Goal: Task Accomplishment & Management: Complete application form

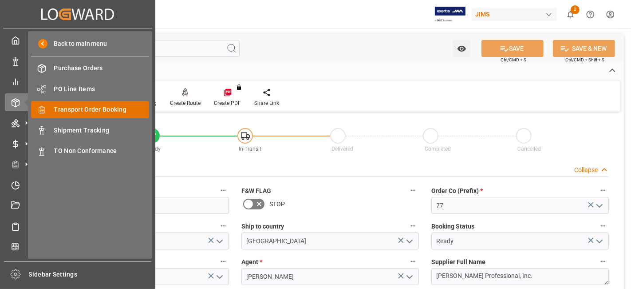
click at [106, 112] on span "Transport Order Booking" at bounding box center [101, 109] width 95 height 9
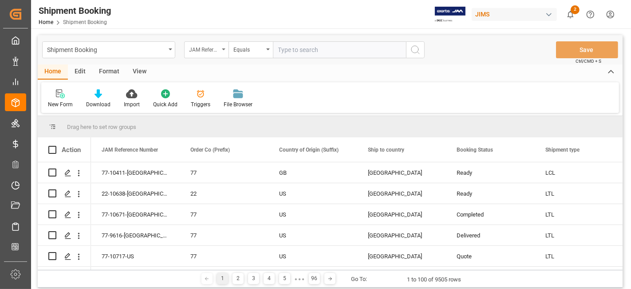
click at [220, 52] on div "JAM Reference Number" at bounding box center [206, 49] width 44 height 17
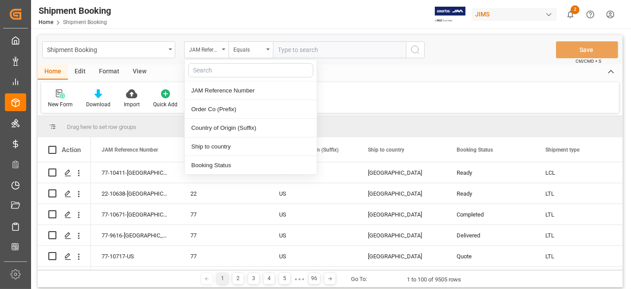
click at [57, 99] on div "New Form" at bounding box center [60, 99] width 38 height 20
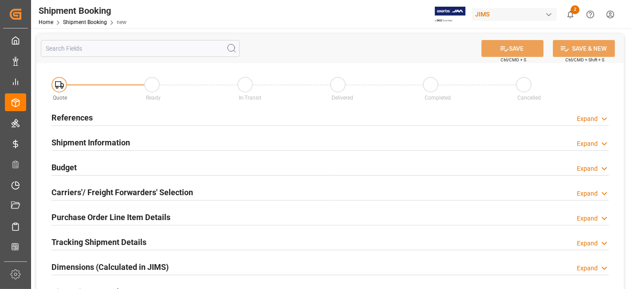
click at [91, 117] on h2 "References" at bounding box center [71, 117] width 41 height 12
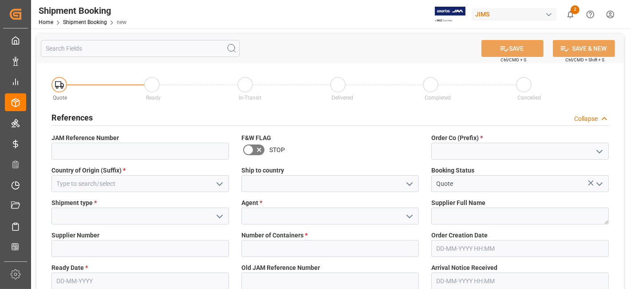
click at [598, 151] on icon "open menu" at bounding box center [599, 151] width 11 height 11
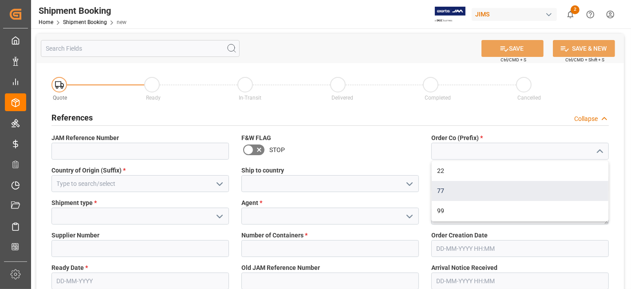
click at [564, 192] on div "77" at bounding box center [520, 191] width 177 height 20
type input "77"
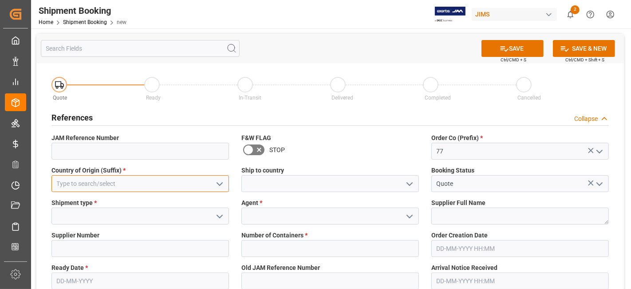
click at [156, 186] on input at bounding box center [140, 183] width 178 height 17
click at [82, 182] on input at bounding box center [140, 183] width 178 height 17
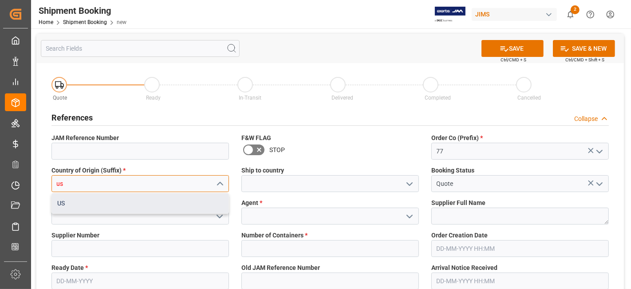
click at [95, 205] on div "US" at bounding box center [140, 203] width 177 height 20
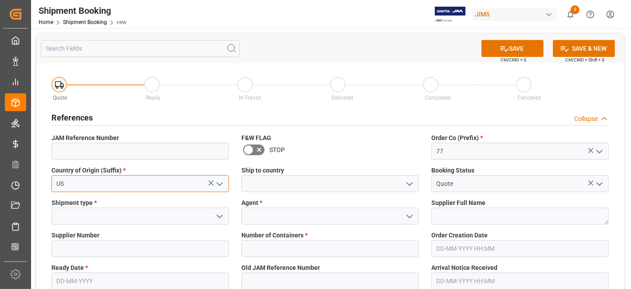
type input "US"
click at [406, 183] on icon "open menu" at bounding box center [409, 183] width 11 height 11
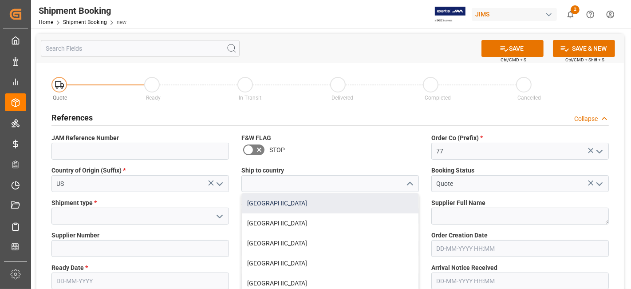
click at [369, 206] on div "[GEOGRAPHIC_DATA]" at bounding box center [330, 203] width 177 height 20
type input "[GEOGRAPHIC_DATA]"
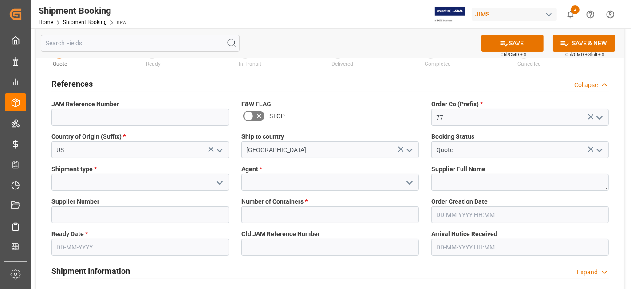
scroll to position [49, 0]
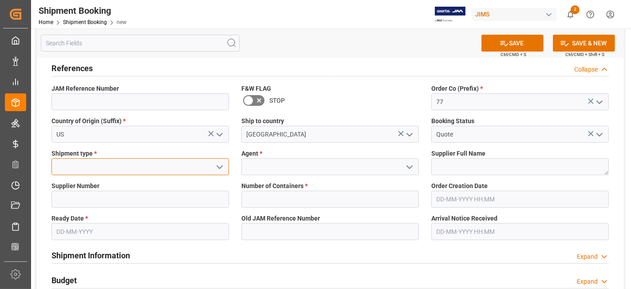
click at [212, 166] on input at bounding box center [140, 166] width 178 height 17
click at [217, 166] on icon "open menu" at bounding box center [219, 167] width 11 height 11
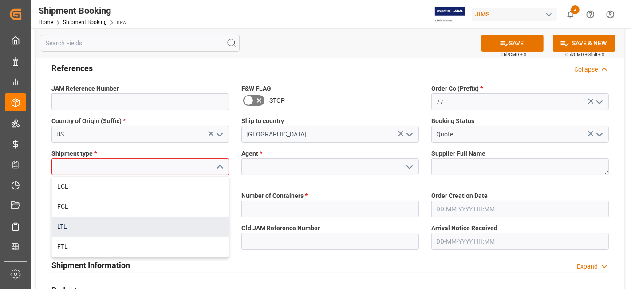
click at [154, 223] on div "LTL" at bounding box center [140, 226] width 177 height 20
type input "LTL"
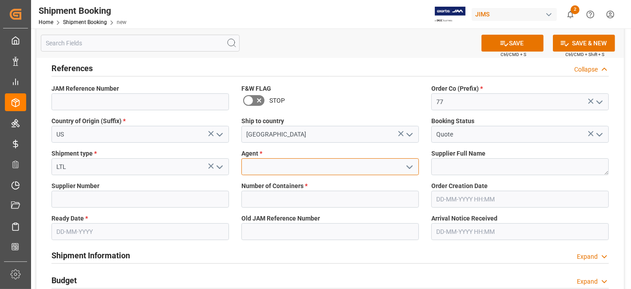
click at [385, 168] on input at bounding box center [331, 166] width 178 height 17
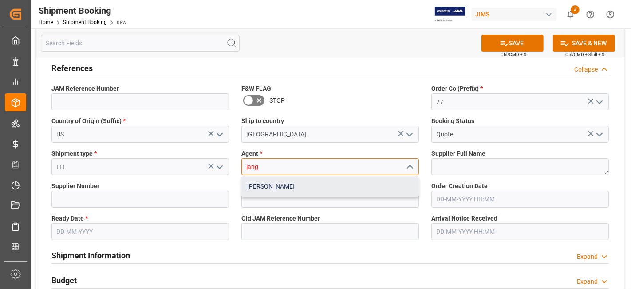
click at [360, 188] on div "[PERSON_NAME]" at bounding box center [330, 186] width 177 height 20
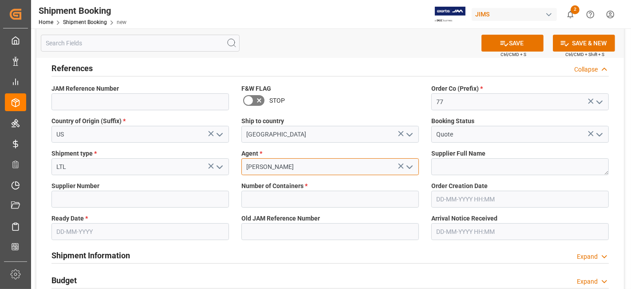
type input "[PERSON_NAME]"
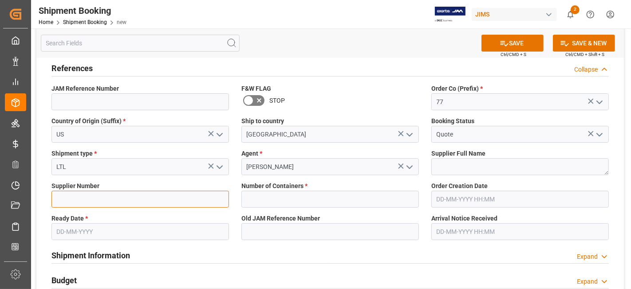
click at [80, 198] on input at bounding box center [140, 198] width 178 height 17
paste input "477028"
type input "477028"
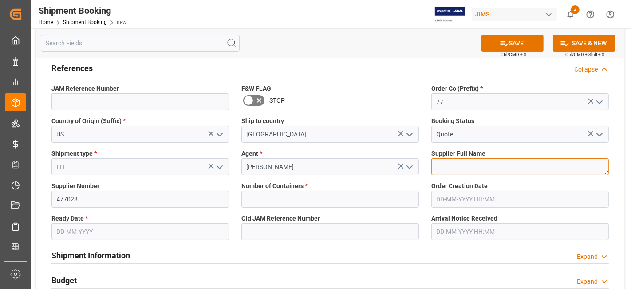
click at [457, 166] on textarea at bounding box center [521, 166] width 178 height 17
paste textarea "TEAC - TASCAM"
type textarea "TEAC - TASCAM"
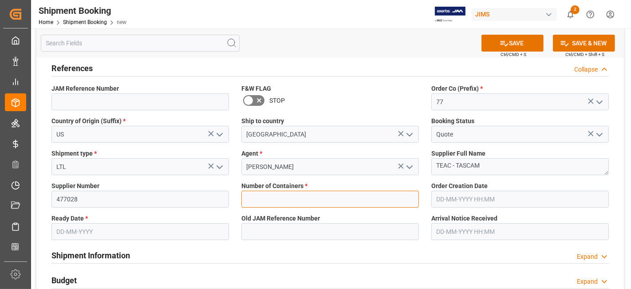
click at [346, 203] on input "text" at bounding box center [331, 198] width 178 height 17
type input "0"
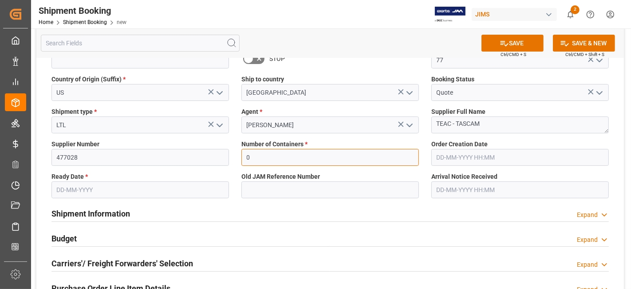
scroll to position [148, 0]
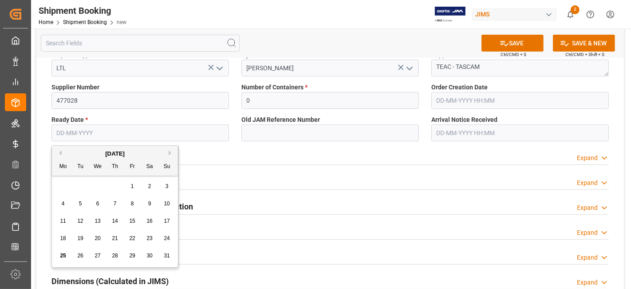
click at [82, 131] on input "text" at bounding box center [140, 132] width 178 height 17
click at [82, 186] on div "28 29 30 31 1 2 3" at bounding box center [115, 186] width 121 height 17
click at [95, 256] on span "27" at bounding box center [98, 255] width 6 height 6
type input "[DATE]"
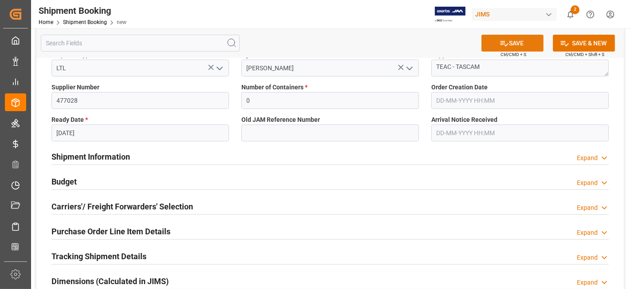
click at [506, 45] on icon at bounding box center [504, 43] width 9 height 9
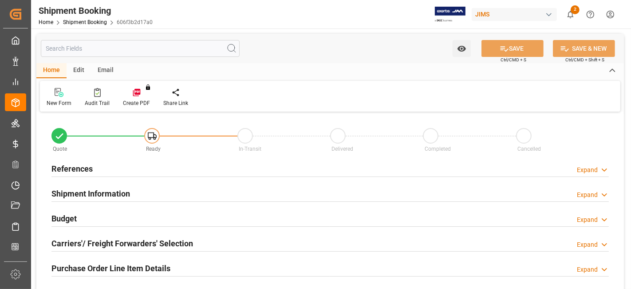
type input "0"
type input "[DATE]"
click at [91, 170] on h2 "References" at bounding box center [71, 168] width 41 height 12
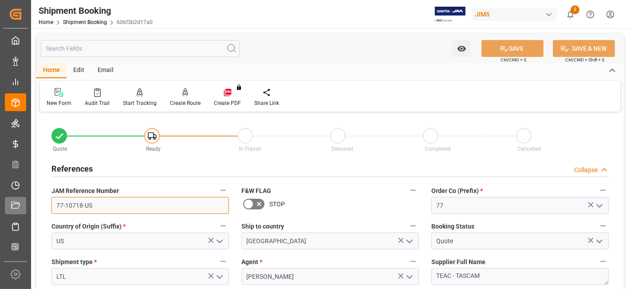
drag, startPoint x: 123, startPoint y: 205, endPoint x: 20, endPoint y: 198, distance: 103.2
